Goal: Use online tool/utility: Utilize a website feature to perform a specific function

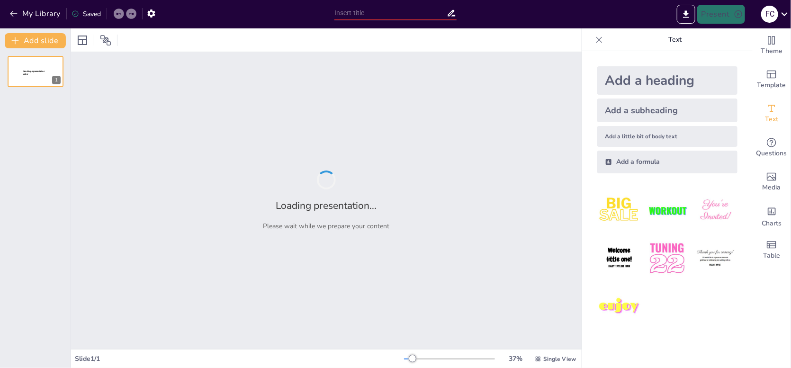
type input "Imported SEINDQRO v1.pptx"
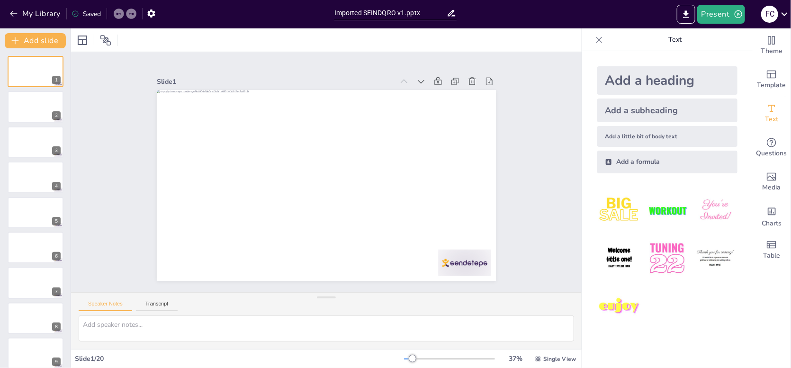
click at [715, 252] on img at bounding box center [715, 258] width 44 height 44
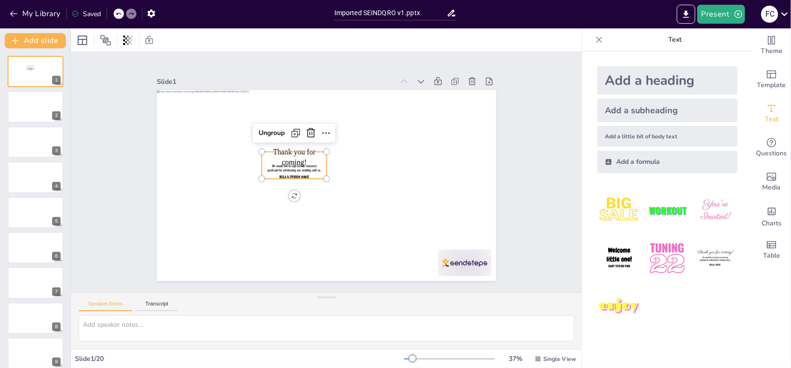
click at [305, 131] on icon at bounding box center [310, 132] width 11 height 11
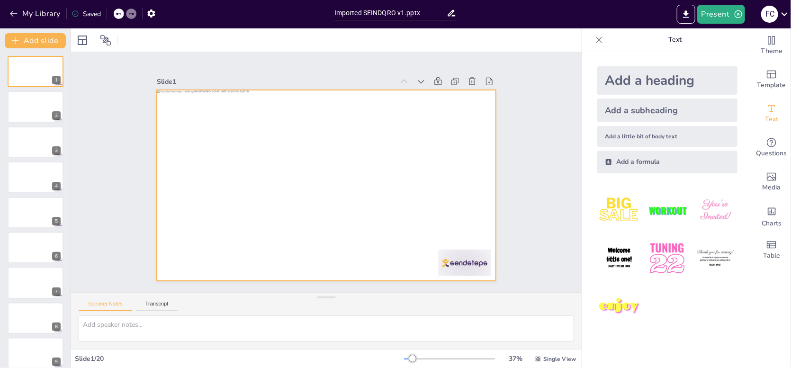
click at [285, 143] on div at bounding box center [326, 185] width 339 height 191
click at [320, 144] on div at bounding box center [326, 185] width 339 height 191
click at [352, 144] on div at bounding box center [318, 183] width 387 height 354
click at [315, 191] on div at bounding box center [326, 185] width 339 height 191
click at [316, 194] on div at bounding box center [326, 185] width 339 height 191
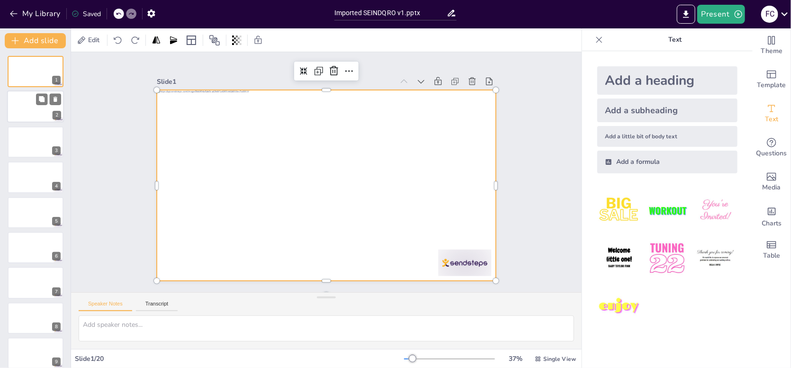
click at [44, 112] on div at bounding box center [35, 107] width 57 height 32
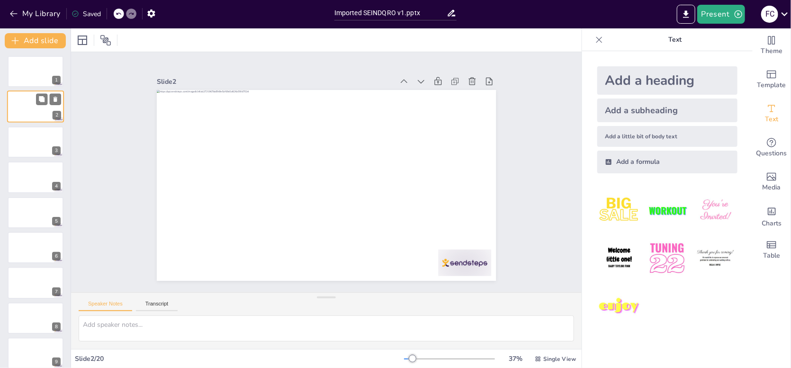
click at [44, 112] on div at bounding box center [35, 107] width 57 height 32
click at [680, 110] on div "Add a subheading" at bounding box center [667, 111] width 140 height 24
